Goal: Information Seeking & Learning: Learn about a topic

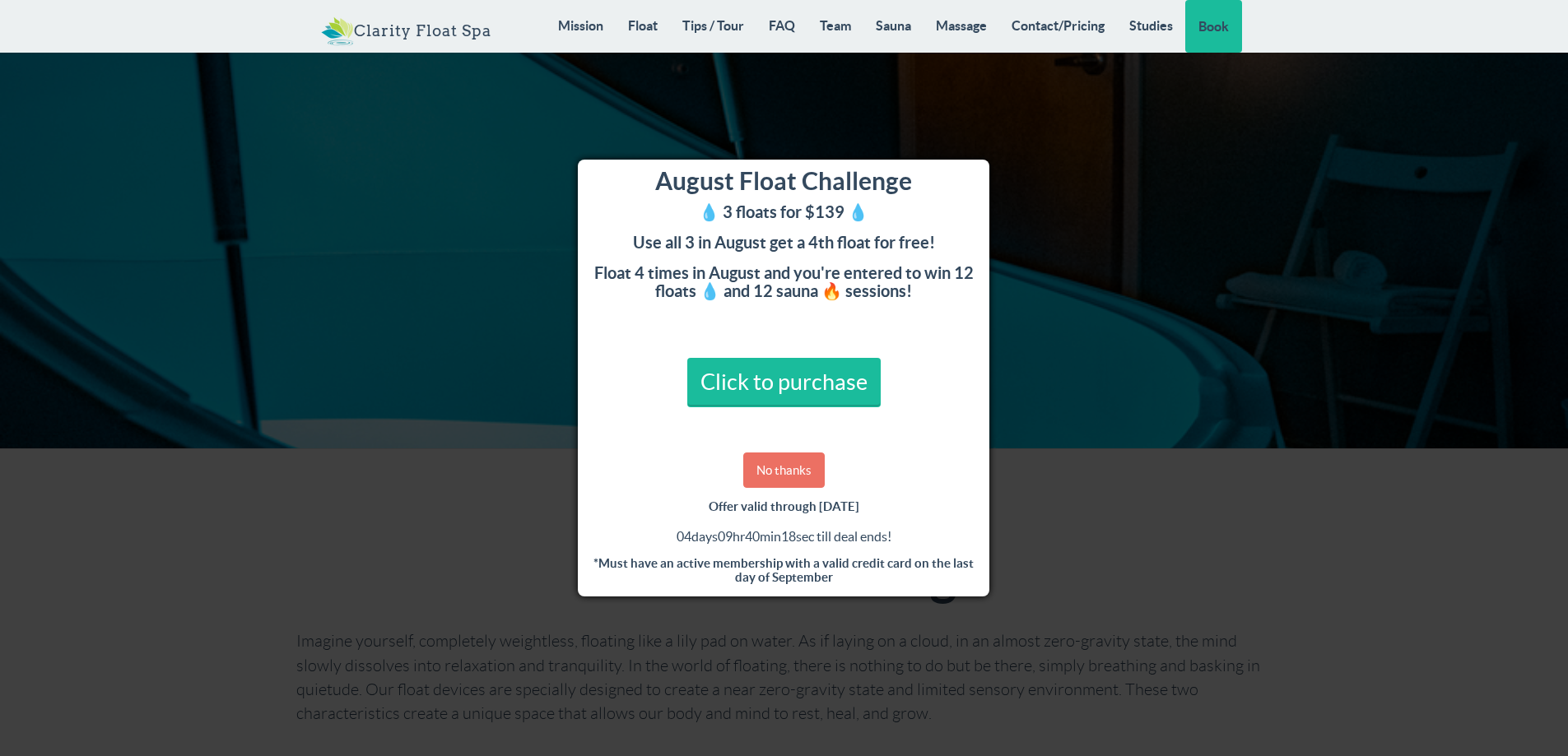
click at [772, 467] on link "No thanks" at bounding box center [784, 471] width 82 height 36
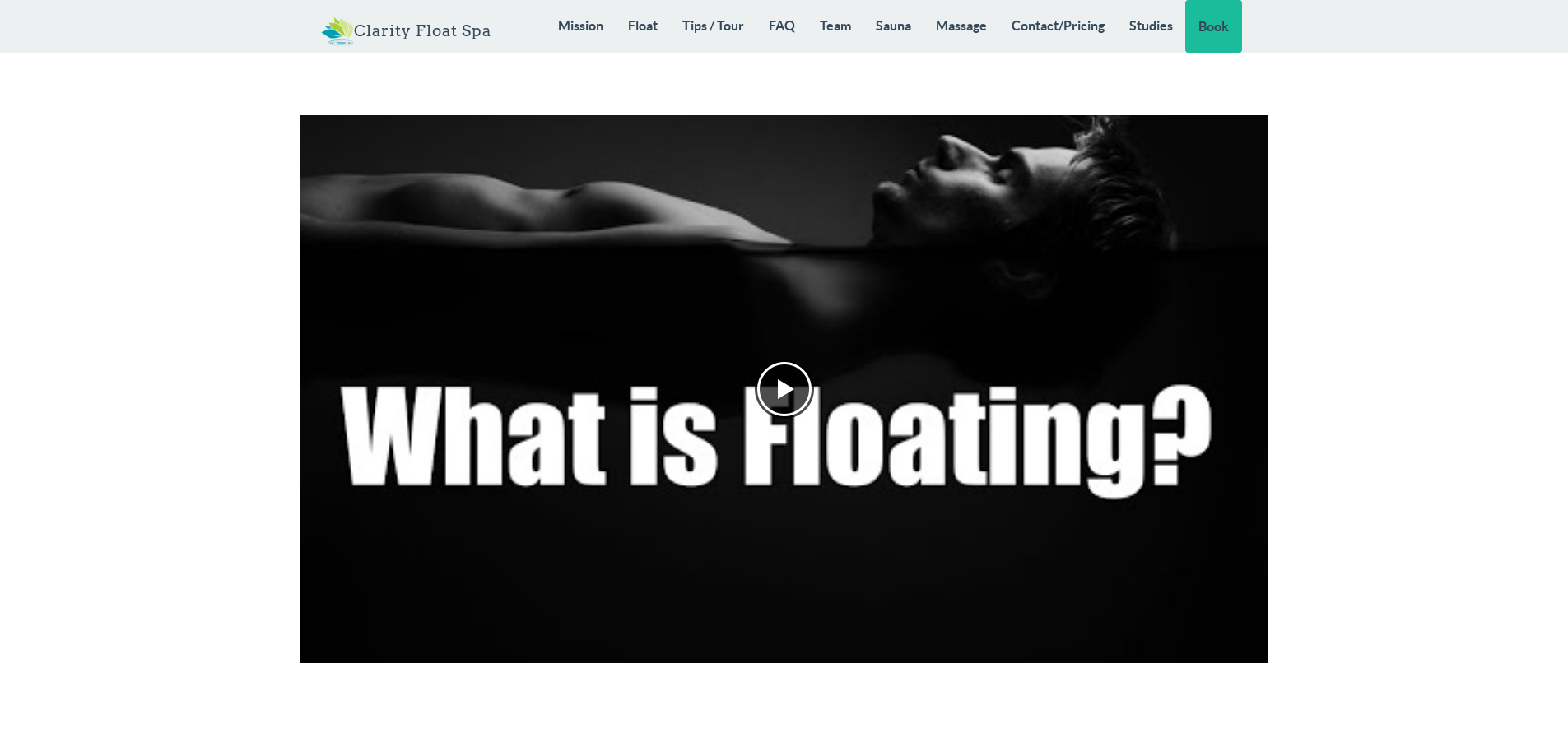
scroll to position [1640, 0]
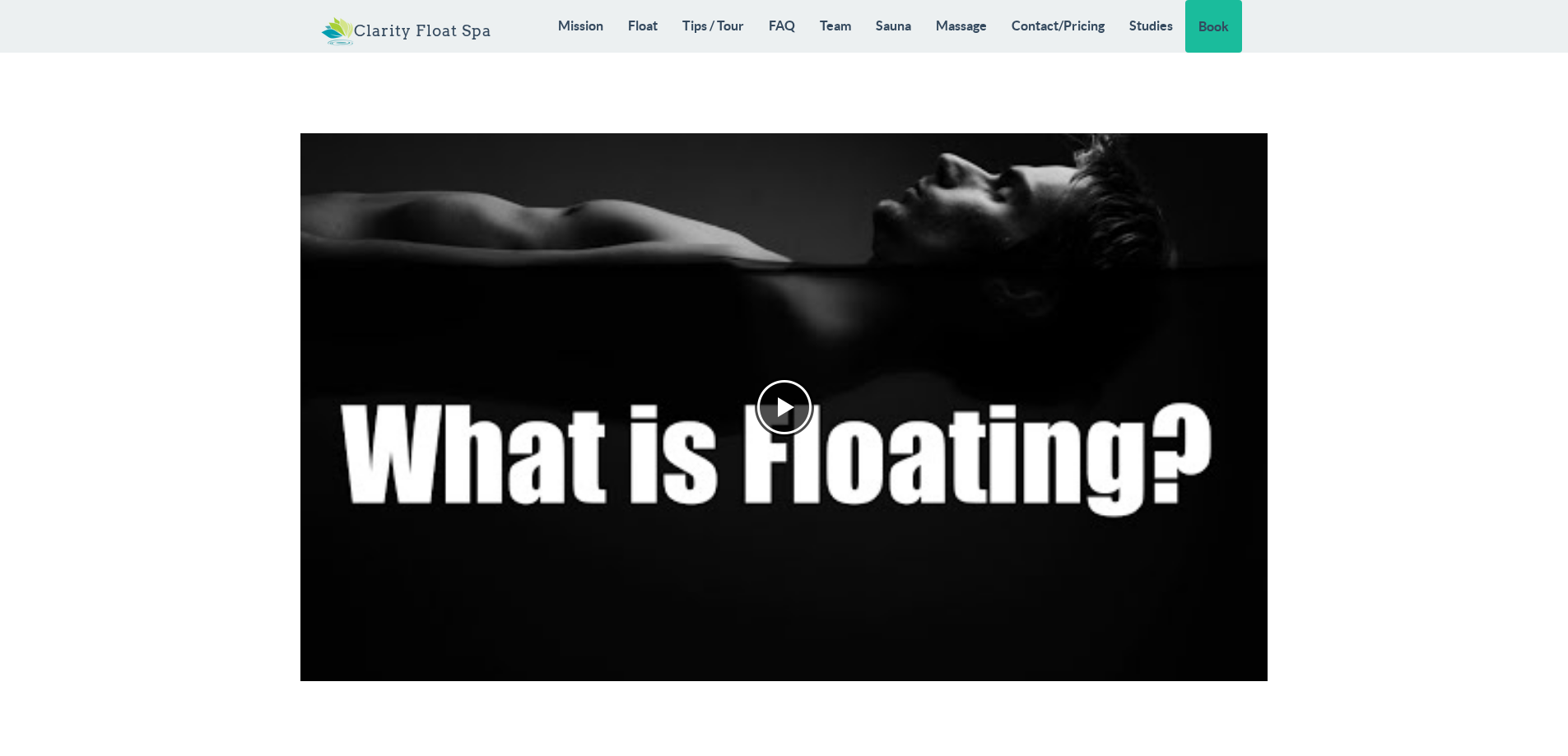
click at [795, 397] on div at bounding box center [784, 408] width 59 height 59
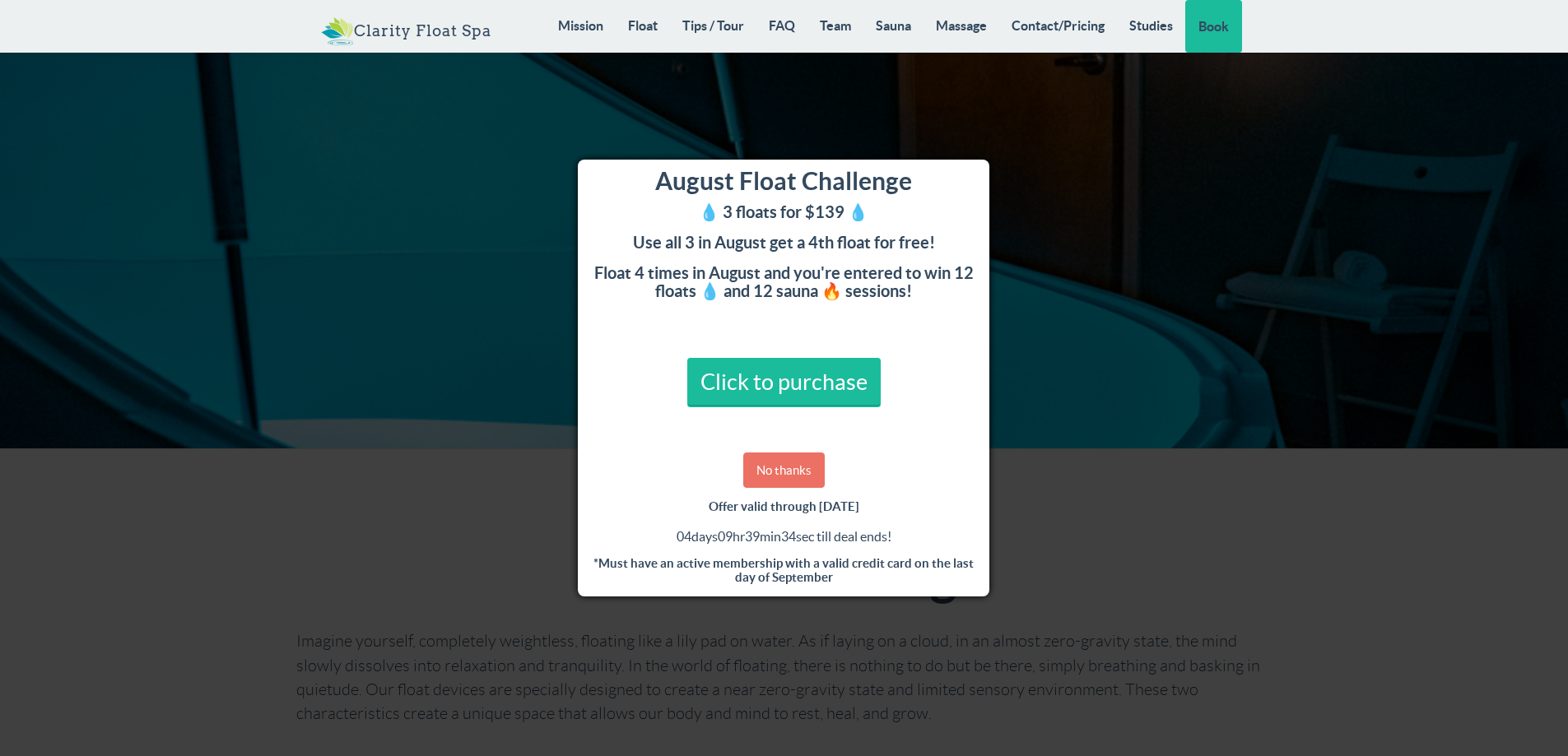
drag, startPoint x: 778, startPoint y: 471, endPoint x: 999, endPoint y: 442, distance: 222.9
click at [778, 470] on link "No thanks" at bounding box center [784, 471] width 82 height 36
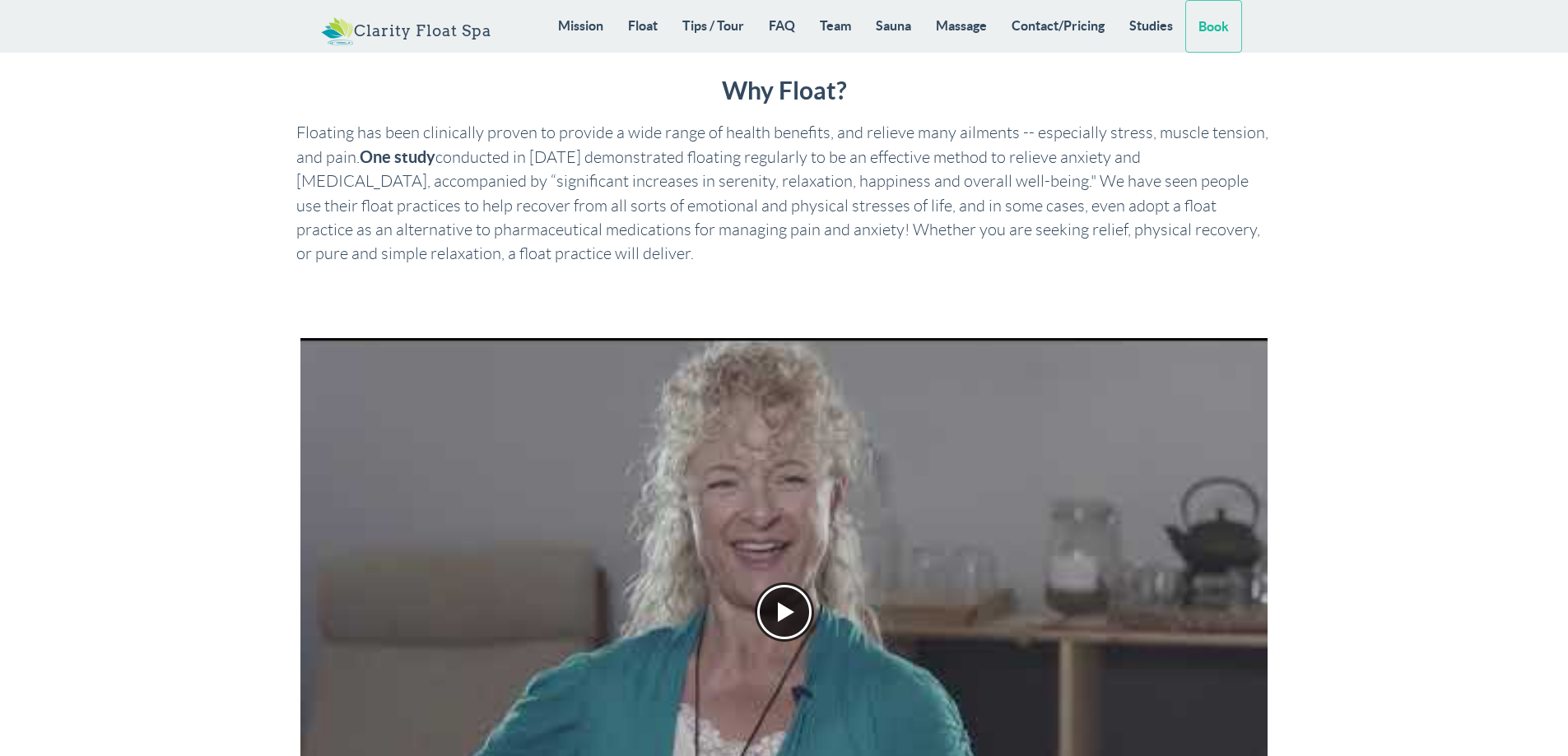
scroll to position [649, 0]
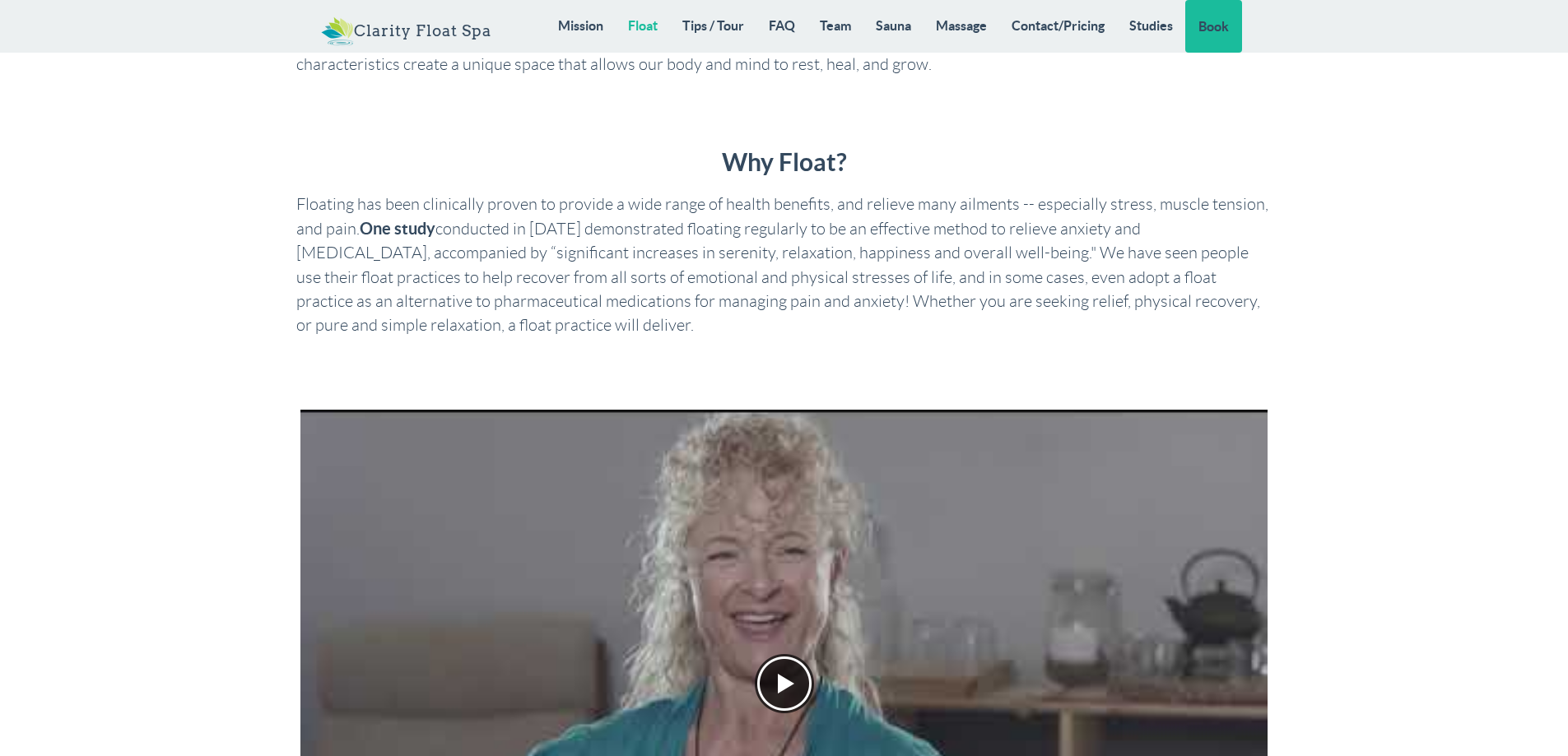
click at [639, 24] on link "Float" at bounding box center [642, 25] width 54 height 51
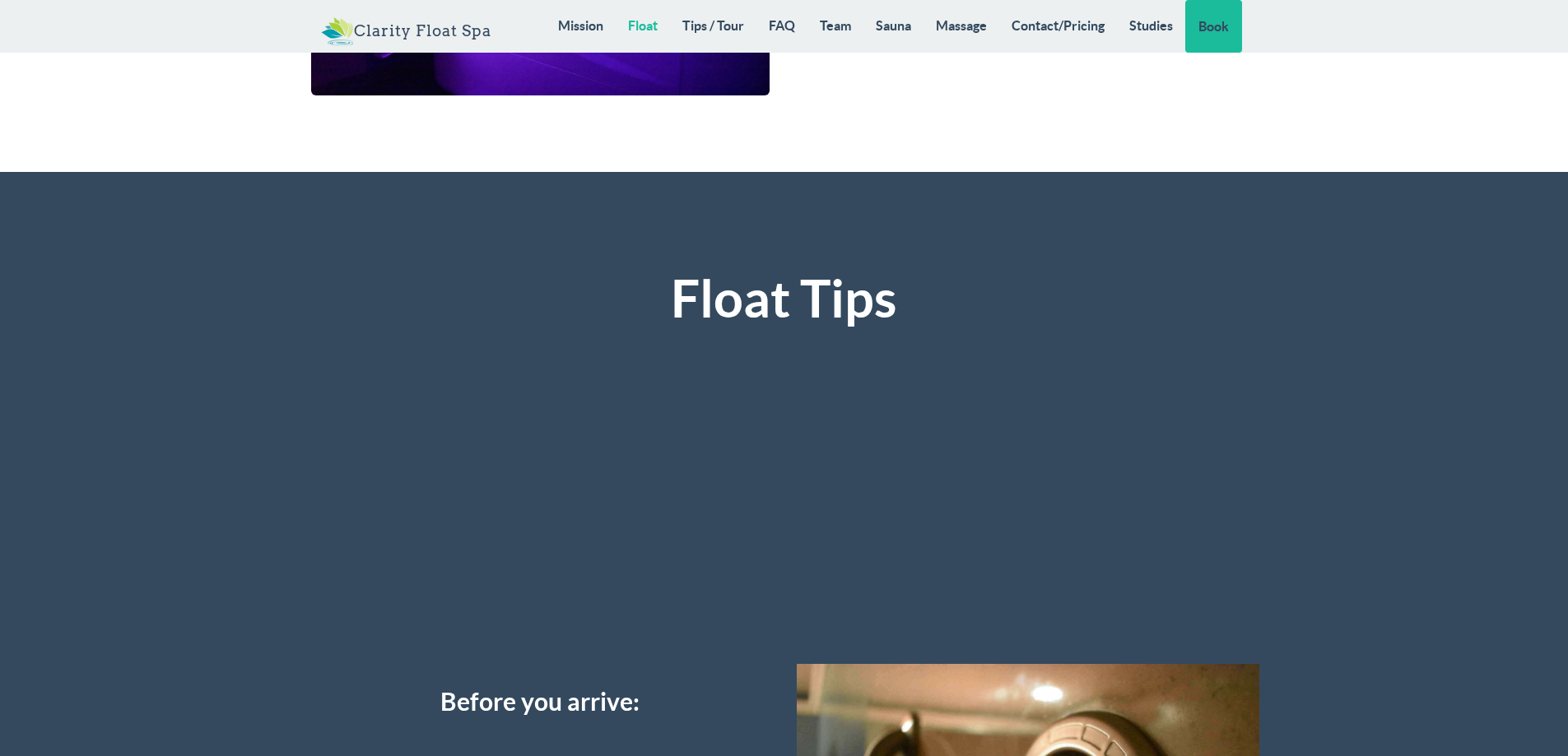
scroll to position [3803, 0]
